Goal: Answer question/provide support: Answer question/provide support

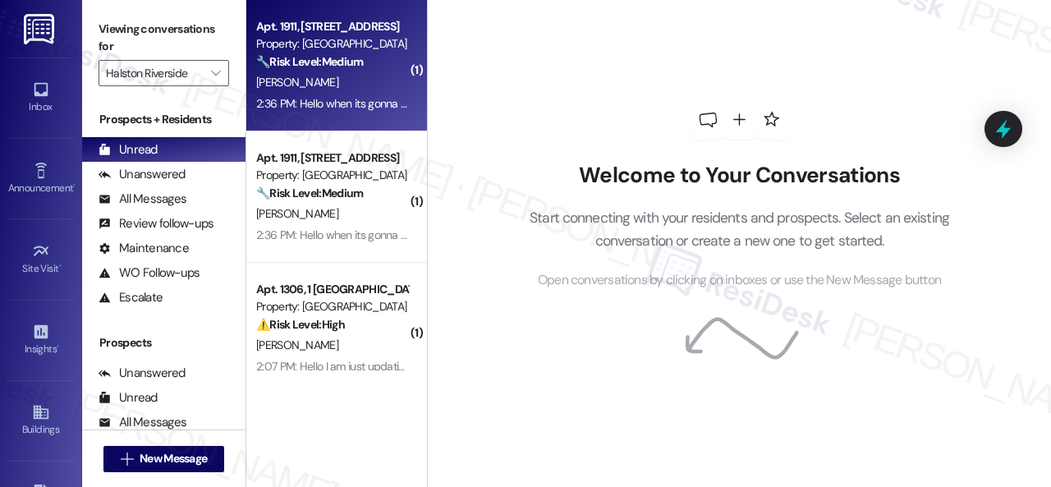
click at [382, 93] on div "[PERSON_NAME]" at bounding box center [332, 82] width 155 height 21
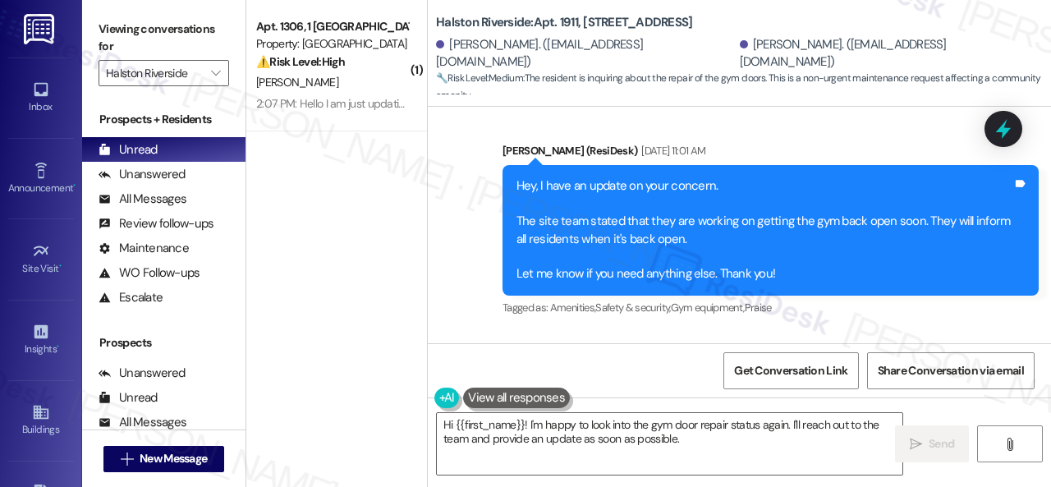
scroll to position [10183, 0]
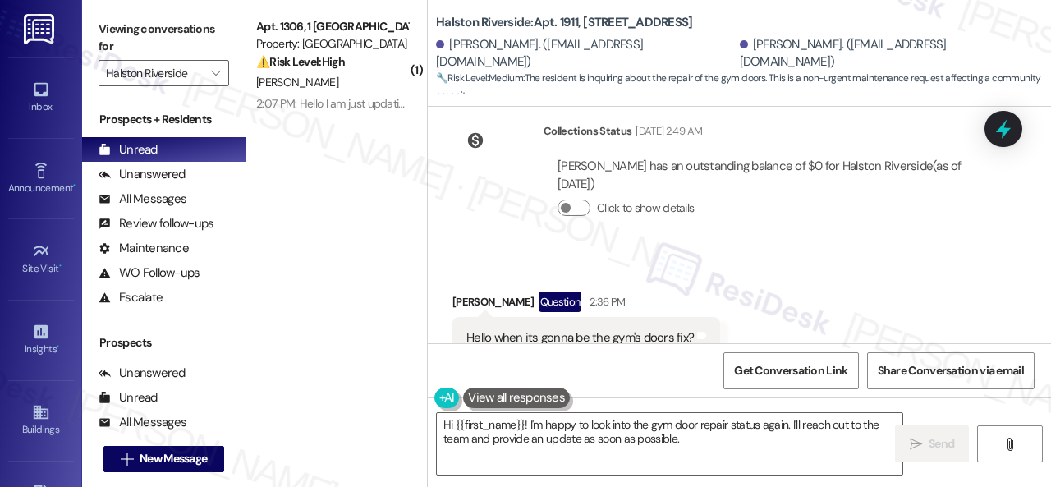
click at [843, 255] on div "Received via SMS [PERSON_NAME] Question 2:36 PM Hello when its gonna be the gym…" at bounding box center [739, 326] width 623 height 142
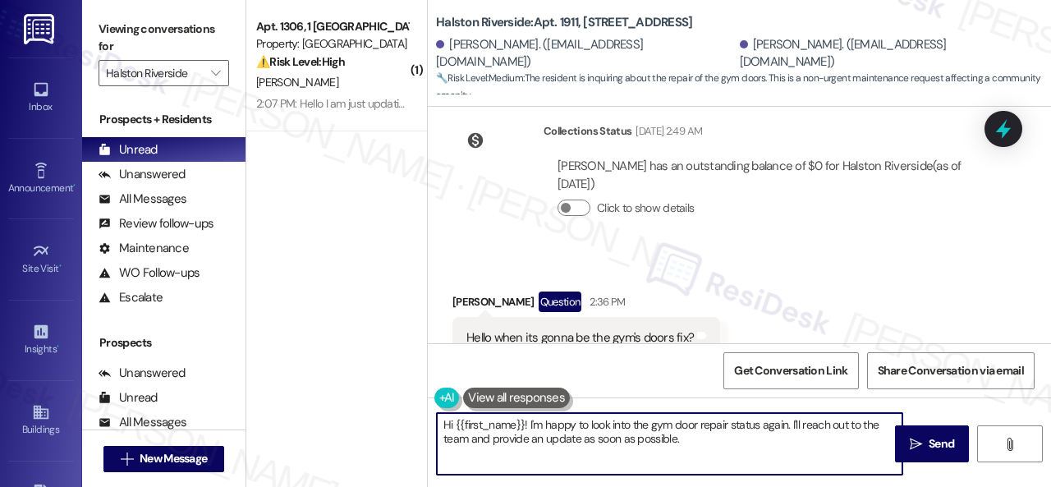
drag, startPoint x: 699, startPoint y: 436, endPoint x: 316, endPoint y: 377, distance: 387.3
click at [316, 377] on div "( 1 ) Apt. 1306, 1 [GEOGRAPHIC_DATA] Property: [GEOGRAPHIC_DATA] ⚠️ Risk Level:…" at bounding box center [648, 243] width 805 height 487
paste textarea "I haven't received a response from the site team yet, but I have made a follow-…"
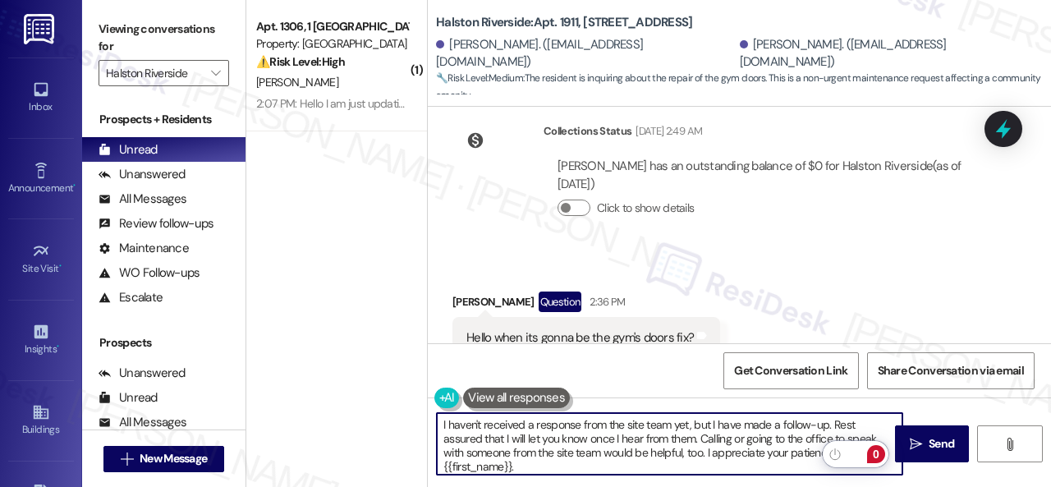
drag, startPoint x: 814, startPoint y: 454, endPoint x: 877, endPoint y: 458, distance: 63.3
click at [877, 458] on html "Inbox Go to Inbox Announcement • Send A Text Announcement Site Visit • Go to Si…" at bounding box center [525, 243] width 1051 height 487
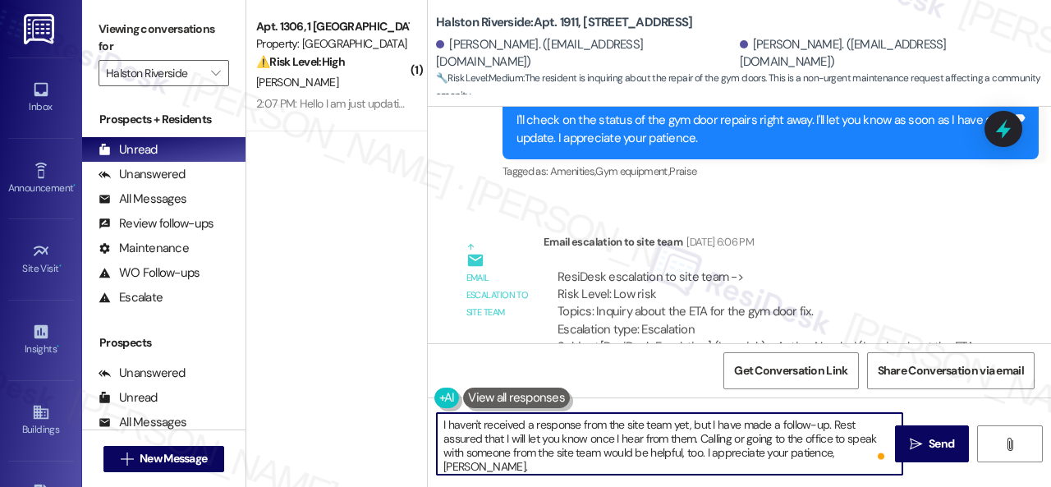
scroll to position [9608, 0]
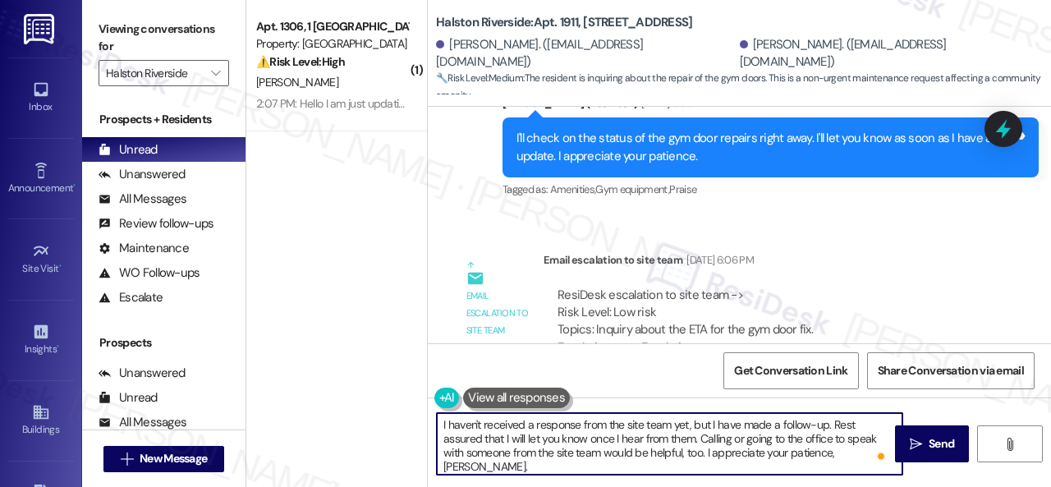
type textarea "I haven't received a response from the site team yet, but I have made a follow-…"
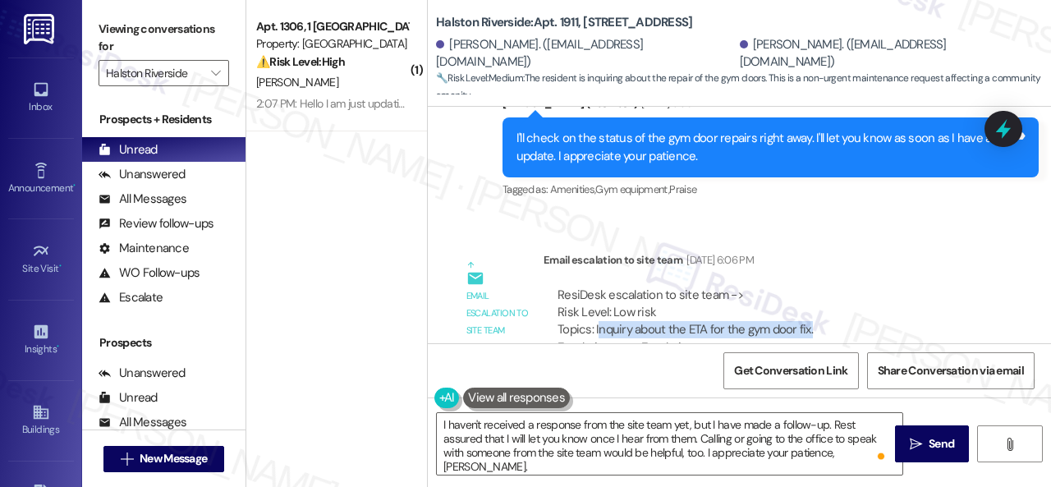
drag, startPoint x: 597, startPoint y: 274, endPoint x: 820, endPoint y: 274, distance: 222.6
click at [820, 287] on div "ResiDesk escalation to site team -> Risk Level: Low risk Topics: Inquiry about …" at bounding box center [766, 322] width 417 height 71
click at [830, 287] on div "ResiDesk escalation to site team -> Risk Level: Low risk Topics: Inquiry about …" at bounding box center [766, 322] width 417 height 71
drag, startPoint x: 781, startPoint y: 275, endPoint x: 595, endPoint y: 283, distance: 186.6
click at [595, 287] on div "ResiDesk escalation to site team -> Risk Level: Low risk Topics: Inquiry about …" at bounding box center [766, 322] width 417 height 71
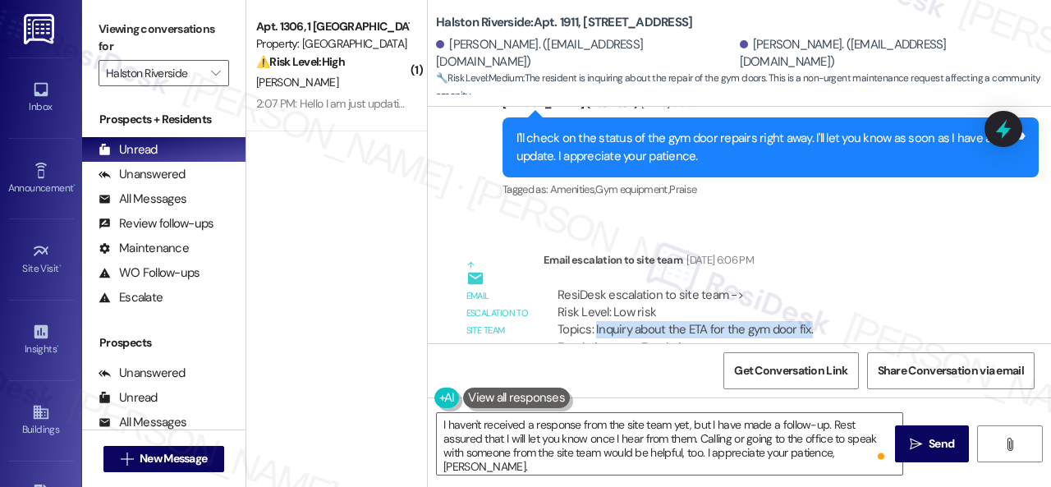
copy div "Inquiry about the ETA for the gym door fix."
click at [930, 287] on div "ResiDesk escalation to site team -> Risk Level: Low risk Topics: Inquiry about …" at bounding box center [766, 322] width 417 height 71
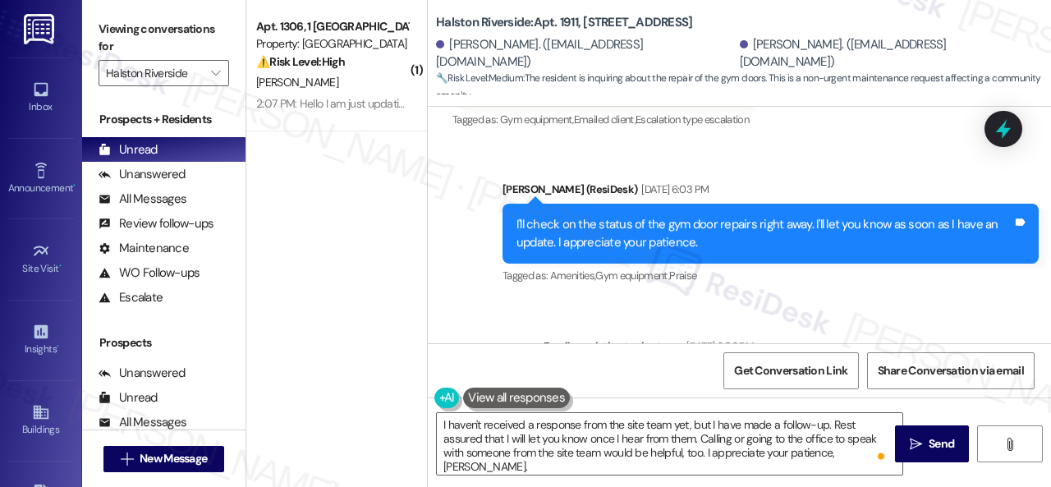
scroll to position [9444, 0]
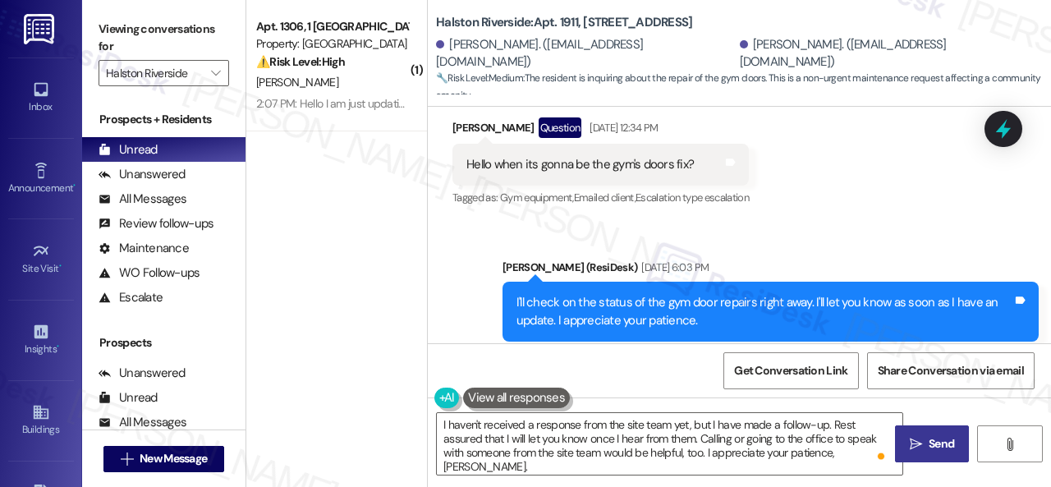
click at [933, 449] on span "Send" at bounding box center [941, 443] width 25 height 17
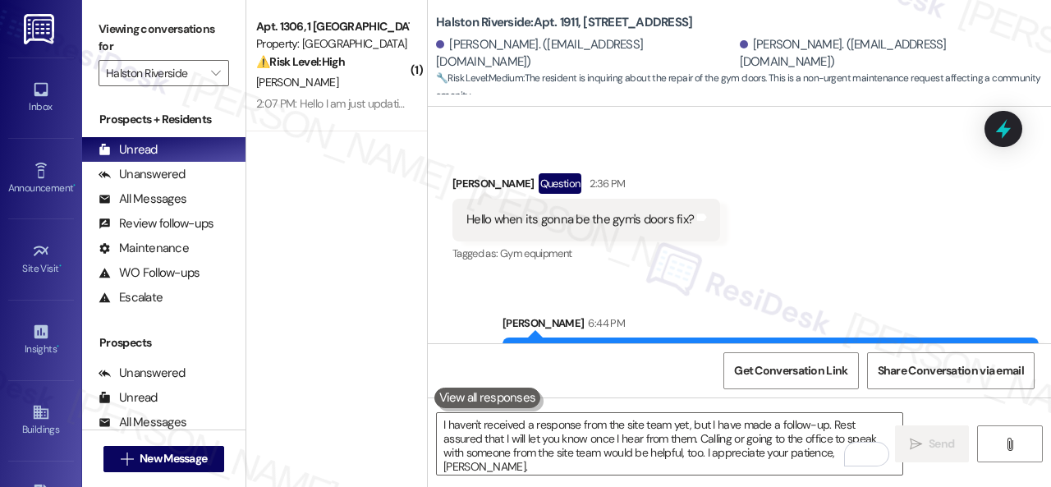
scroll to position [10333, 0]
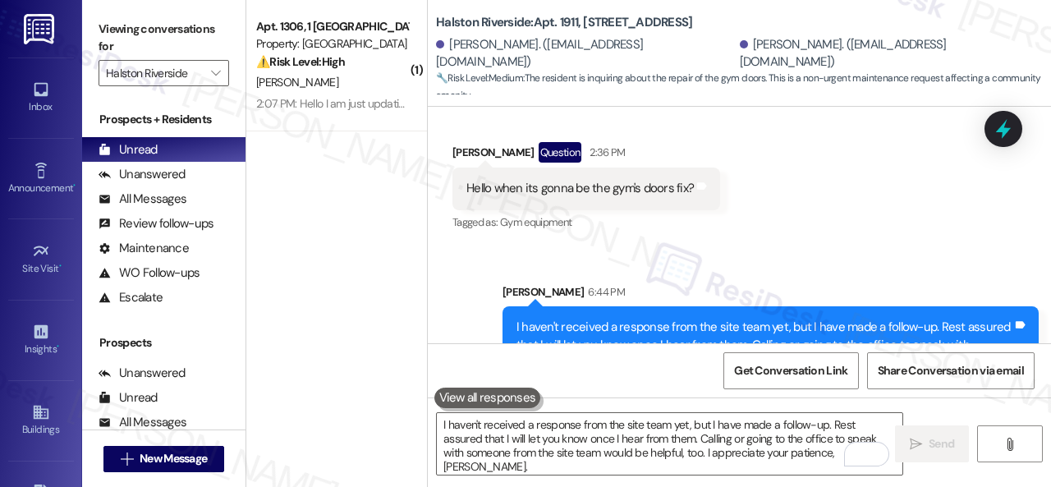
click at [723, 246] on div "Sent via SMS [PERSON_NAME] 6:44 PM I haven't received a response from the site …" at bounding box center [739, 320] width 623 height 149
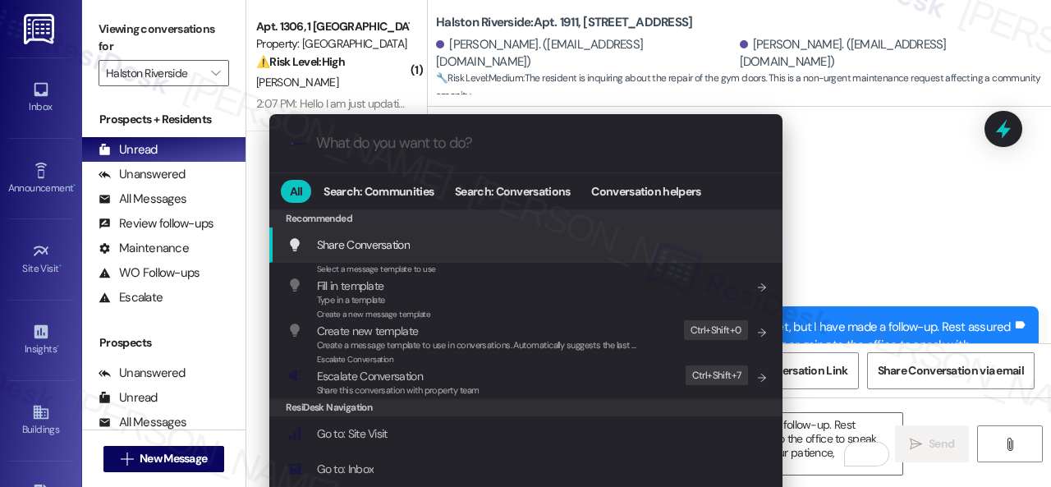
type input "a"
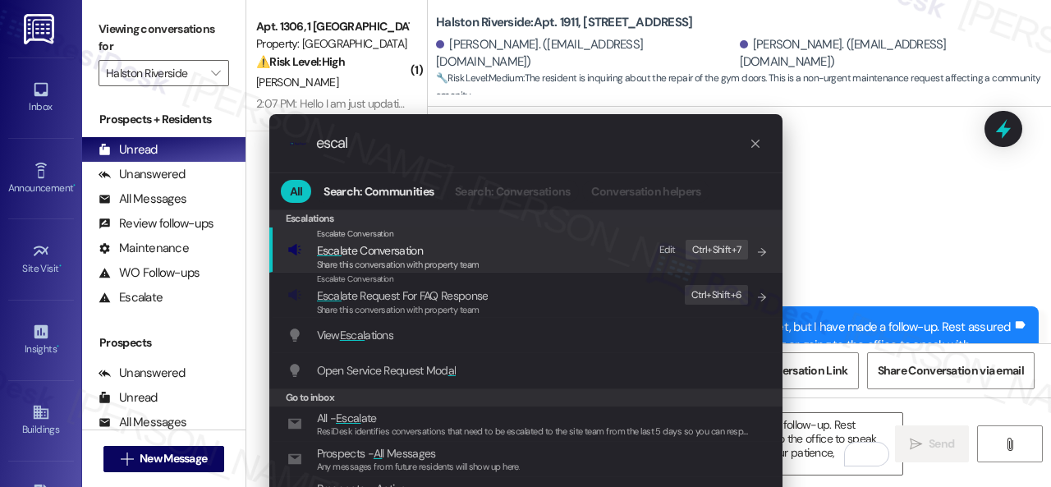
type input "escal"
click at [674, 246] on div "Edit" at bounding box center [668, 249] width 16 height 17
click at [761, 252] on icon "List of options" at bounding box center [762, 251] width 11 height 11
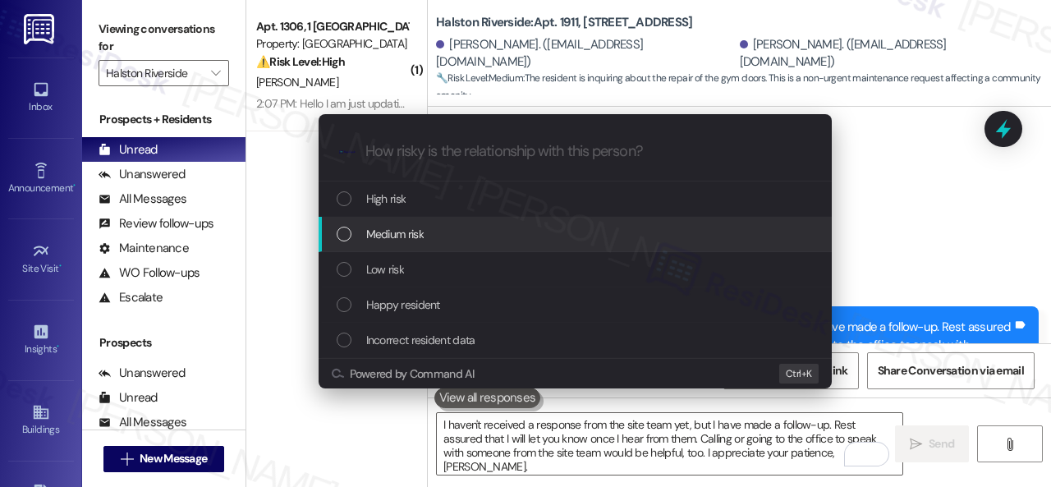
click at [409, 231] on span "Medium risk" at bounding box center [394, 234] width 57 height 18
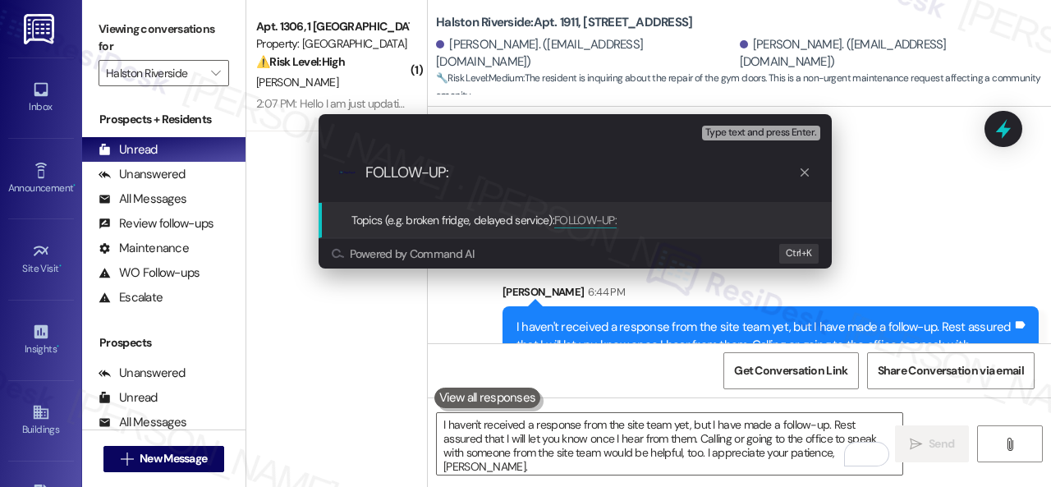
paste input "Inquiry about the ETA for the gym door fix."
type input "FOLLOW-UP: Inquiry about the ETA for the gym door fix."
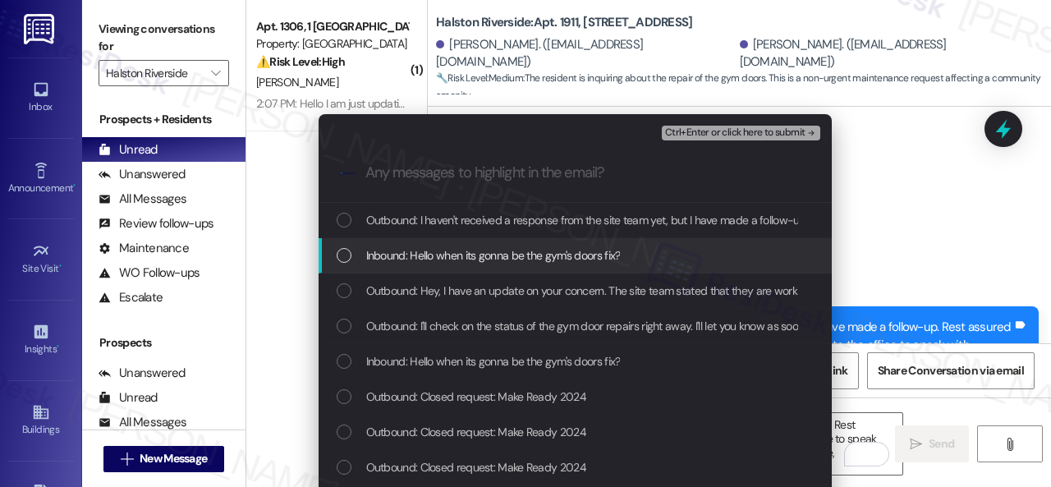
click at [508, 255] on span "Inbound: Hello when its gonna be the gym's doors fix?" at bounding box center [493, 255] width 255 height 18
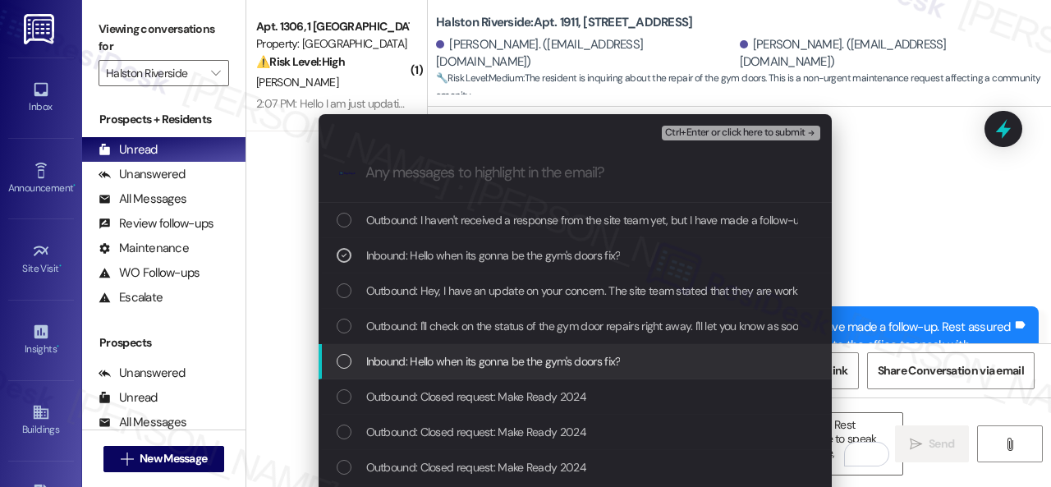
click at [462, 364] on span "Inbound: Hello when its gonna be the gym's doors fix?" at bounding box center [493, 361] width 255 height 18
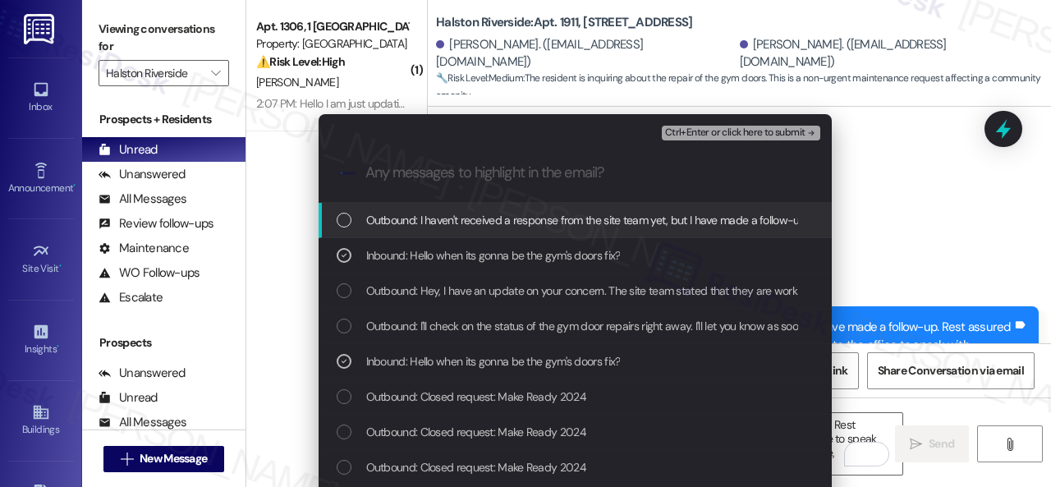
click at [680, 131] on span "Ctrl+Enter or click here to submit" at bounding box center [735, 132] width 140 height 11
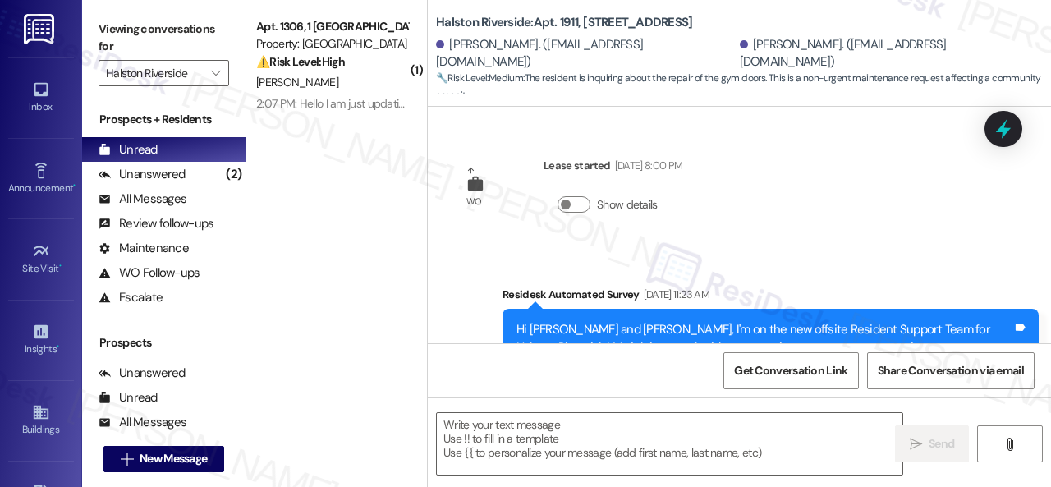
scroll to position [10356, 0]
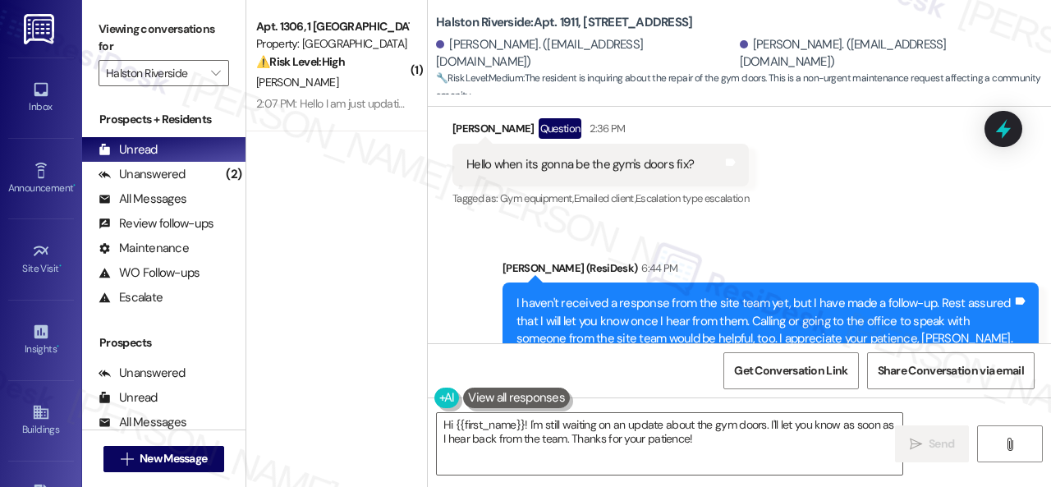
drag, startPoint x: 320, startPoint y: 311, endPoint x: 355, endPoint y: 249, distance: 71.3
click at [320, 311] on div "( 1 ) Apt. 1306, 1 [GEOGRAPHIC_DATA] Property: [GEOGRAPHIC_DATA] ⚠️ Risk Level:…" at bounding box center [336, 185] width 181 height 370
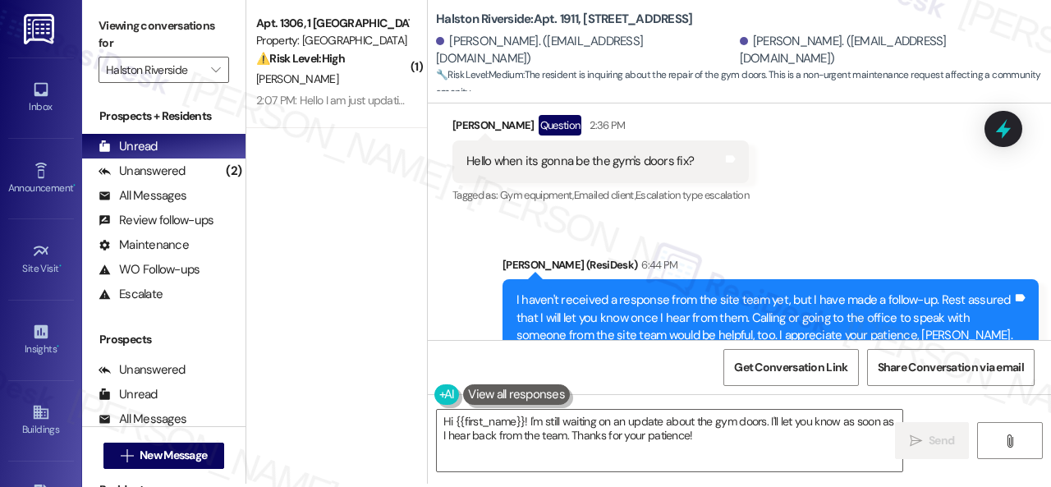
scroll to position [5, 0]
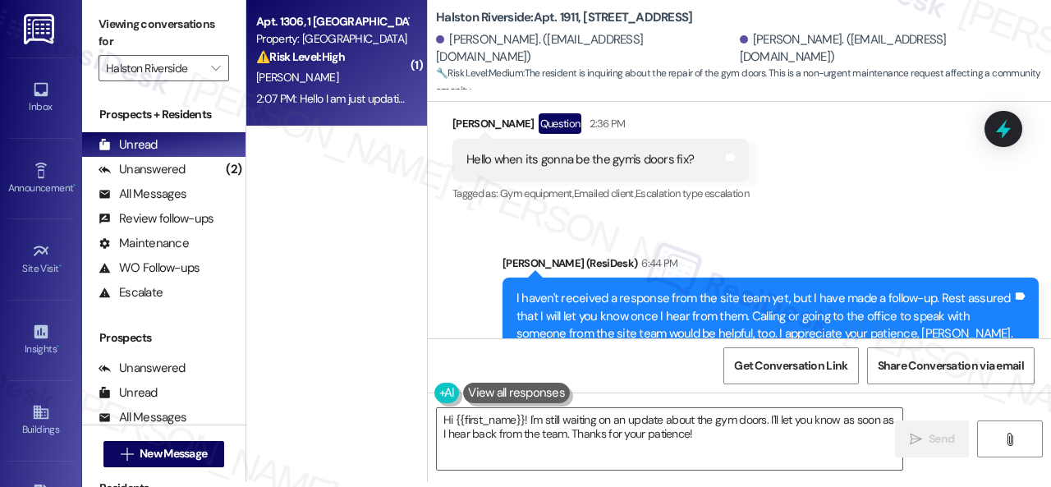
click at [347, 81] on div "[PERSON_NAME]" at bounding box center [332, 77] width 155 height 21
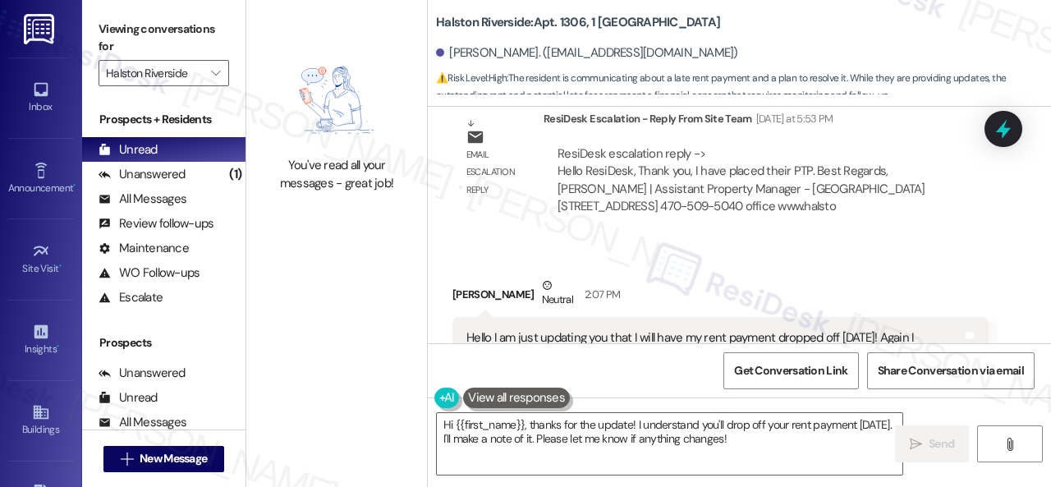
scroll to position [6001, 0]
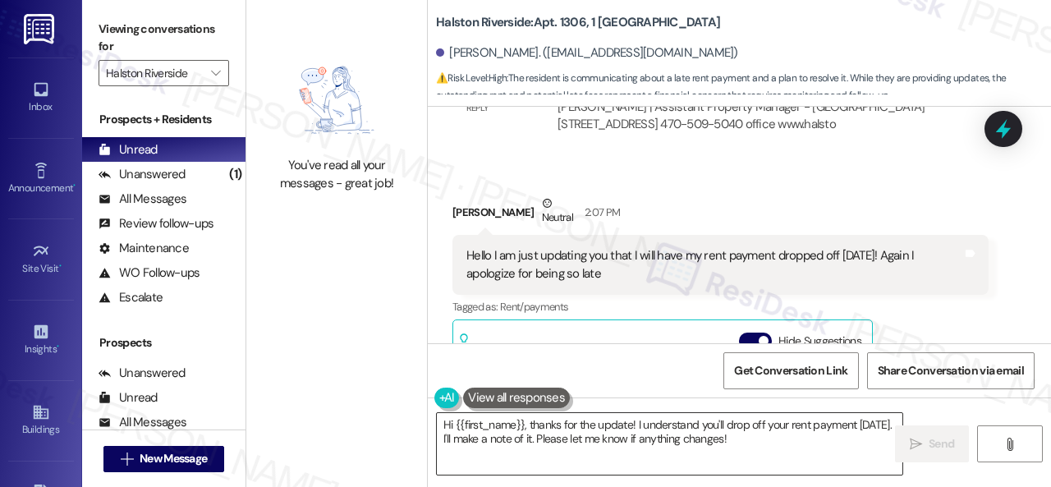
click at [801, 444] on textarea "Hi {{first_name}}, thanks for the update! I understand you'll drop off your ren…" at bounding box center [670, 444] width 466 height 62
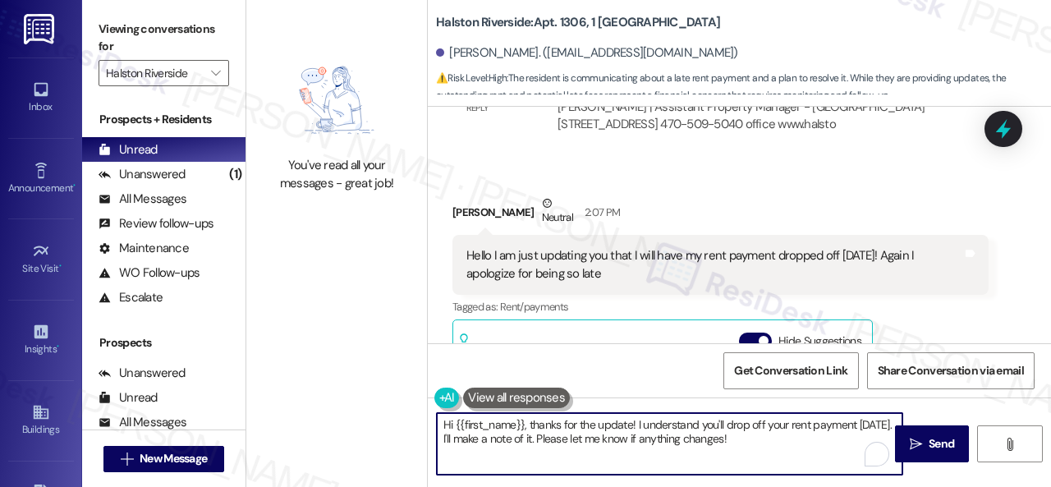
drag, startPoint x: 534, startPoint y: 423, endPoint x: 432, endPoint y: 412, distance: 102.5
click at [431, 413] on div "Hi {{first_name}}, thanks for the update! I understand you'll drop off your ren…" at bounding box center [661, 443] width 467 height 63
type textarea "Thanks for the update! I understand you'll drop off your rent payment [DATE]. I…"
click at [929, 450] on span "Send" at bounding box center [941, 443] width 25 height 17
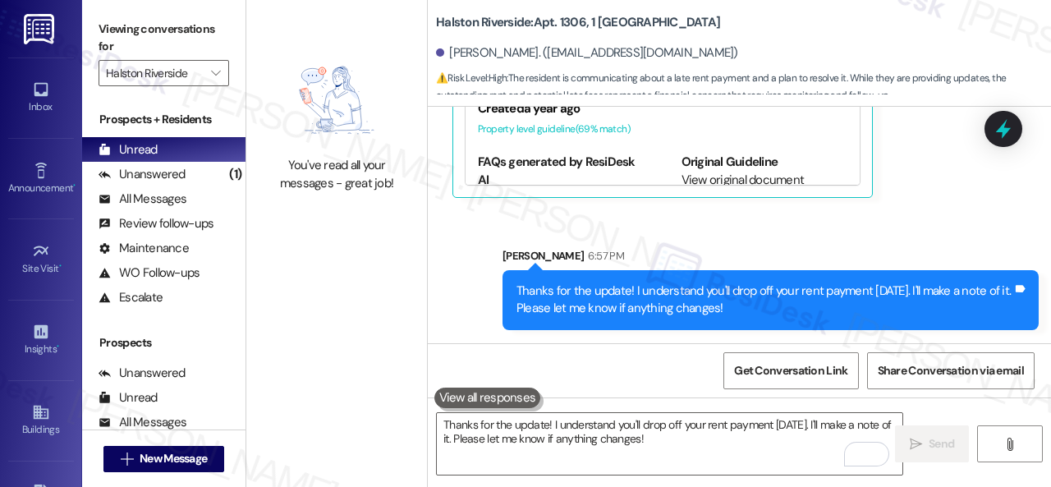
scroll to position [5, 0]
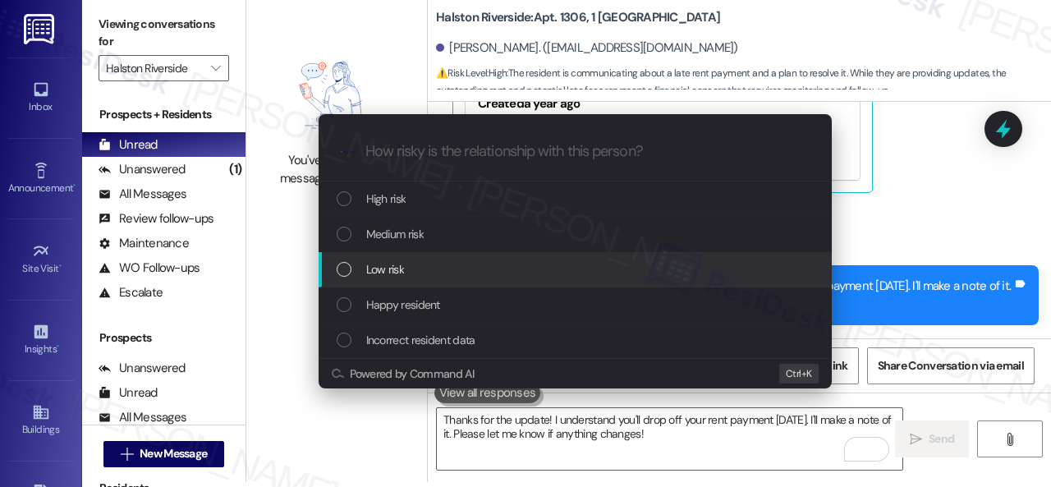
click at [395, 262] on span "Low risk" at bounding box center [385, 269] width 38 height 18
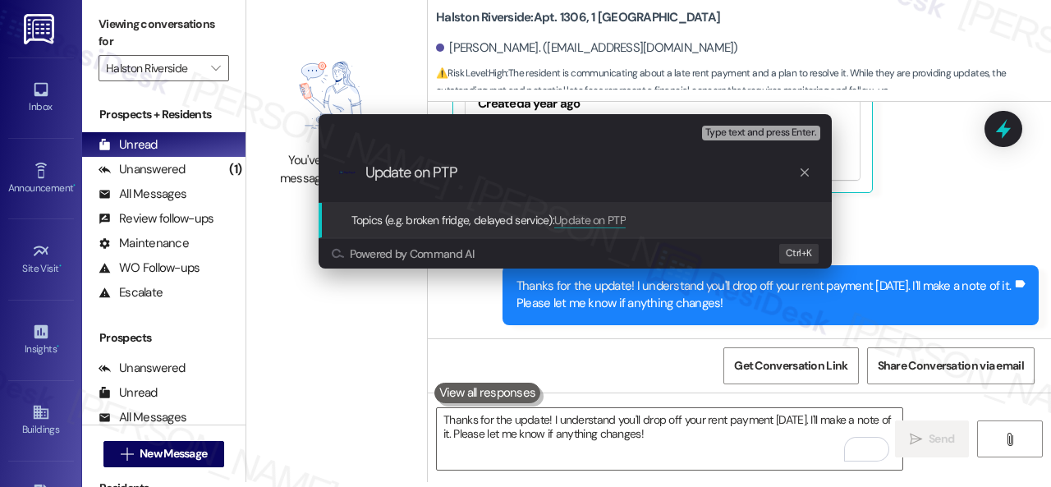
type input "Update on PTP."
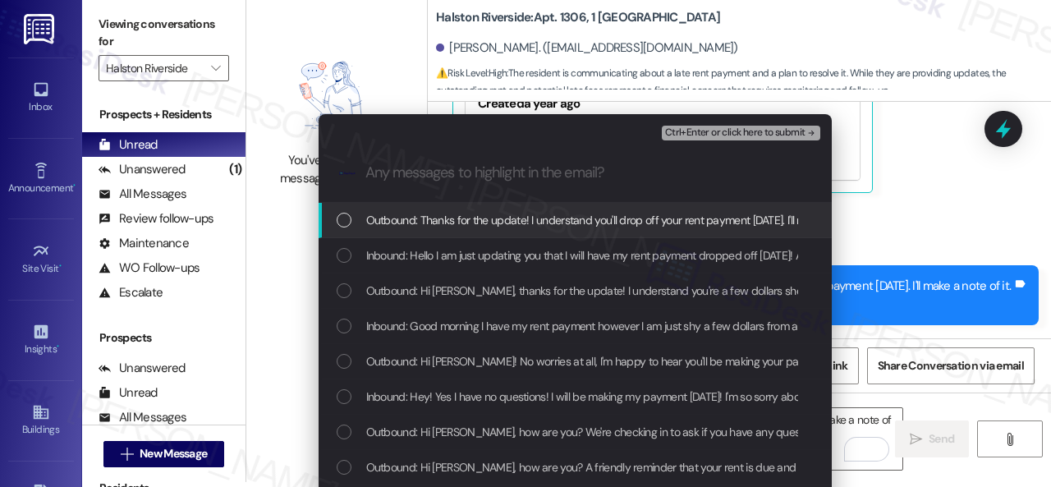
click at [395, 262] on span "Inbound: Hello I am just updating you that I will have my rent payment dropped …" at bounding box center [660, 255] width 588 height 18
click at [690, 131] on span "Ctrl+Enter or click here to submit" at bounding box center [735, 132] width 140 height 11
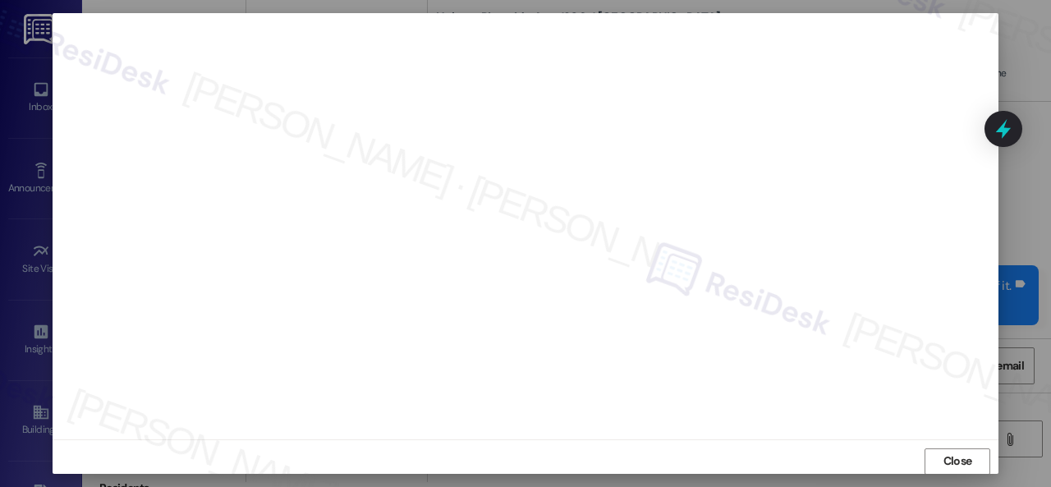
scroll to position [21, 0]
click at [952, 448] on span "Close" at bounding box center [958, 452] width 29 height 17
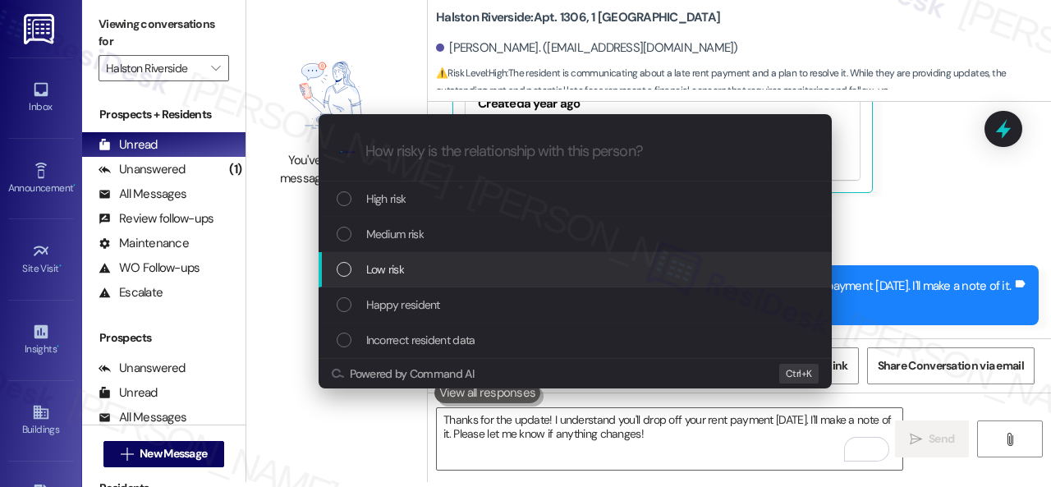
click at [388, 267] on span "Low risk" at bounding box center [385, 269] width 38 height 18
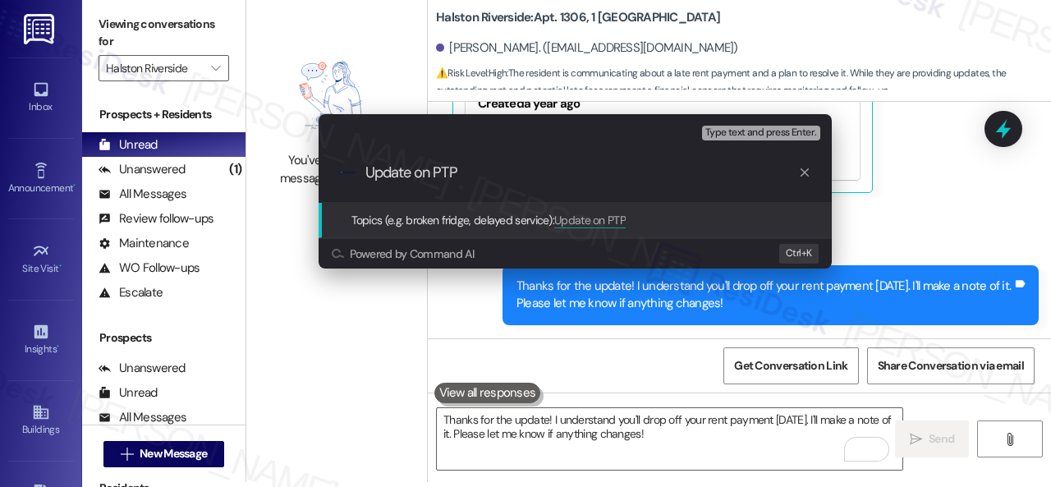
type input "Update on PTP."
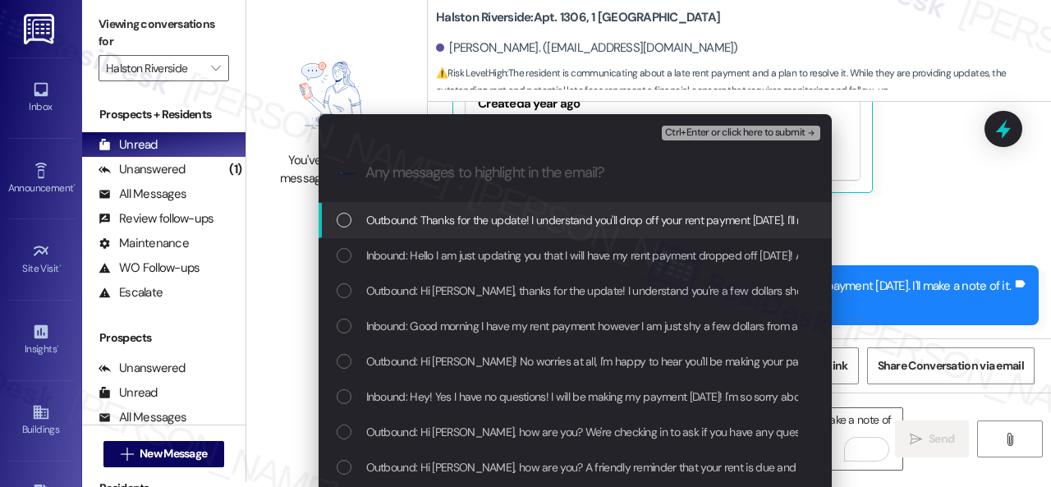
click at [388, 265] on div "Inbound: Hello I am just updating you that I will have my rent payment dropped …" at bounding box center [575, 255] width 513 height 35
click at [696, 137] on span "Ctrl+Enter or click here to submit" at bounding box center [735, 132] width 140 height 11
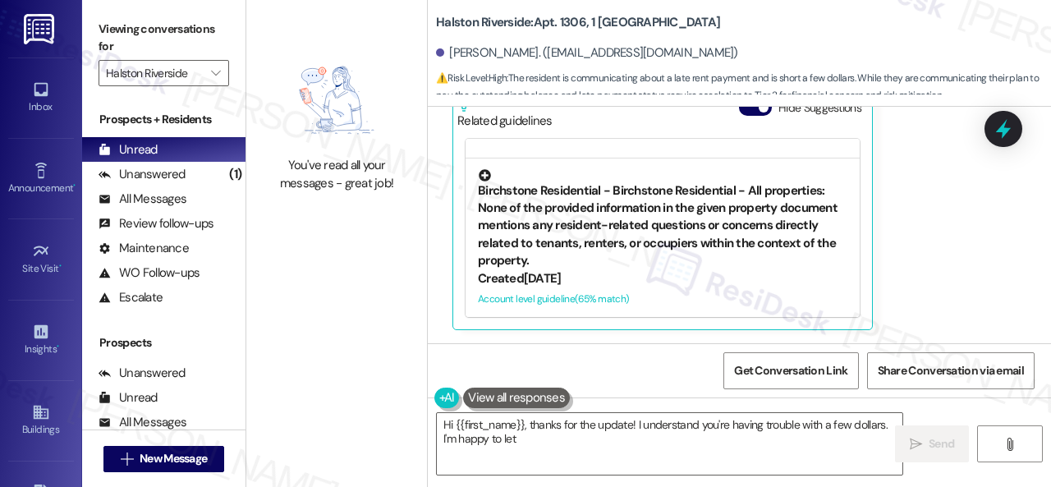
scroll to position [6627, 0]
